Goal: Check status: Check status

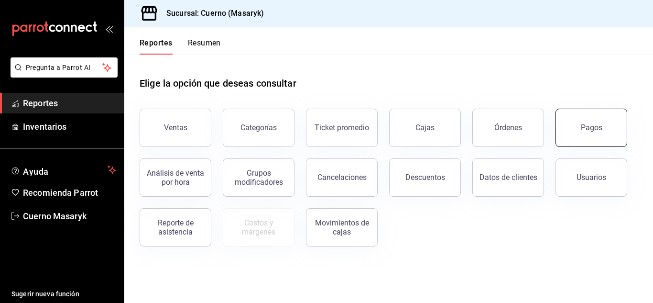
click at [604, 130] on button "Pagos" at bounding box center [592, 128] width 72 height 38
click at [604, 130] on html "Pregunta a Parrot AI Reportes Inventarios Ayuda Recomienda Parrot Cuerno Masary…" at bounding box center [326, 151] width 653 height 303
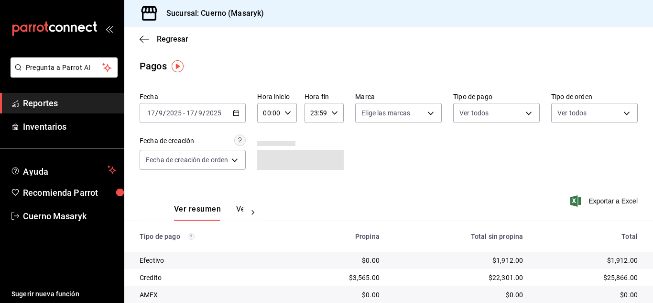
click at [291, 109] on div "00:00 Hora inicio" at bounding box center [276, 113] width 39 height 20
click at [285, 114] on icon "button" at bounding box center [287, 112] width 7 height 7
click at [285, 114] on div at bounding box center [326, 151] width 653 height 303
click at [287, 114] on icon "button" at bounding box center [287, 112] width 7 height 7
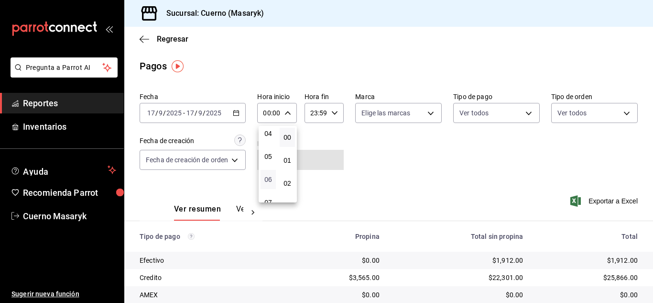
click at [266, 177] on span "06" at bounding box center [268, 179] width 4 height 8
type input "06:00"
click at [451, 170] on div at bounding box center [326, 151] width 653 height 303
